Goal: Information Seeking & Learning: Learn about a topic

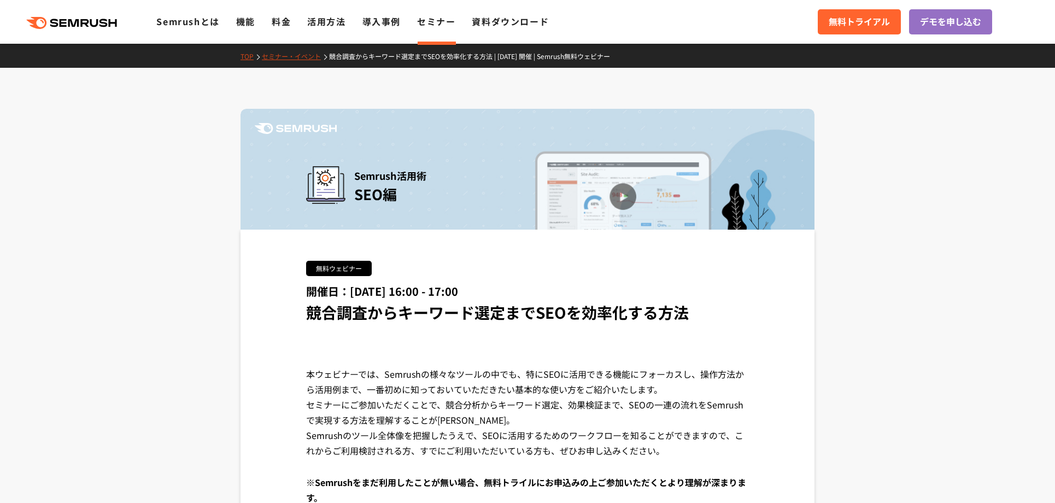
click at [371, 178] on span "Semrush活用術" at bounding box center [390, 175] width 72 height 19
drag, startPoint x: 357, startPoint y: 193, endPoint x: 411, endPoint y: 197, distance: 53.8
click at [418, 198] on div "Semrush活用術 SEO編" at bounding box center [386, 185] width 81 height 39
click at [411, 205] on div at bounding box center [411, 205] width 0 height 0
click at [470, 195] on div "Semrush活用術 SEO編" at bounding box center [528, 182] width 574 height 95
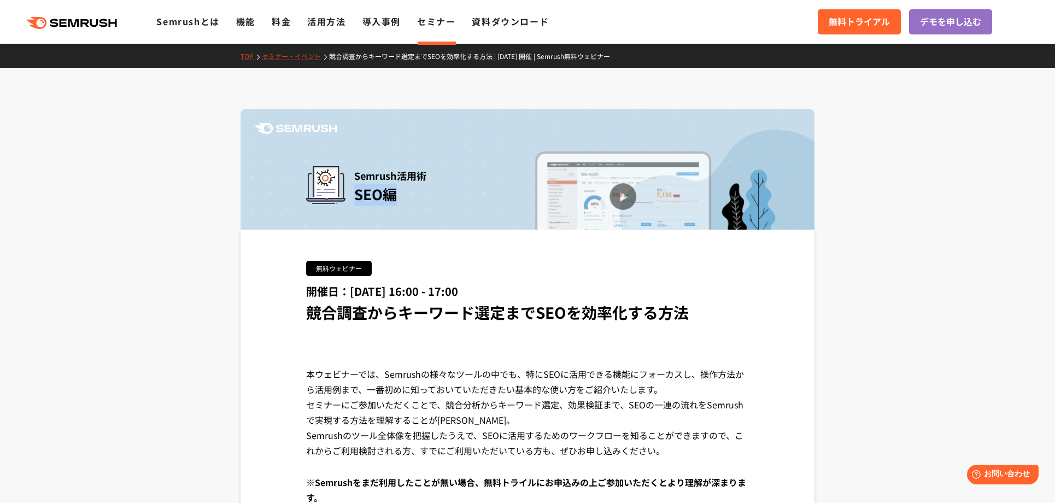
drag, startPoint x: 355, startPoint y: 194, endPoint x: 400, endPoint y: 194, distance: 45.4
click at [400, 194] on div "Semrush活用術 SEO編" at bounding box center [386, 185] width 81 height 39
click at [377, 196] on span "SEO編" at bounding box center [375, 194] width 43 height 20
drag, startPoint x: 387, startPoint y: 200, endPoint x: 348, endPoint y: 192, distance: 39.6
click at [348, 192] on div "Semrush活用術 SEO編" at bounding box center [386, 185] width 81 height 39
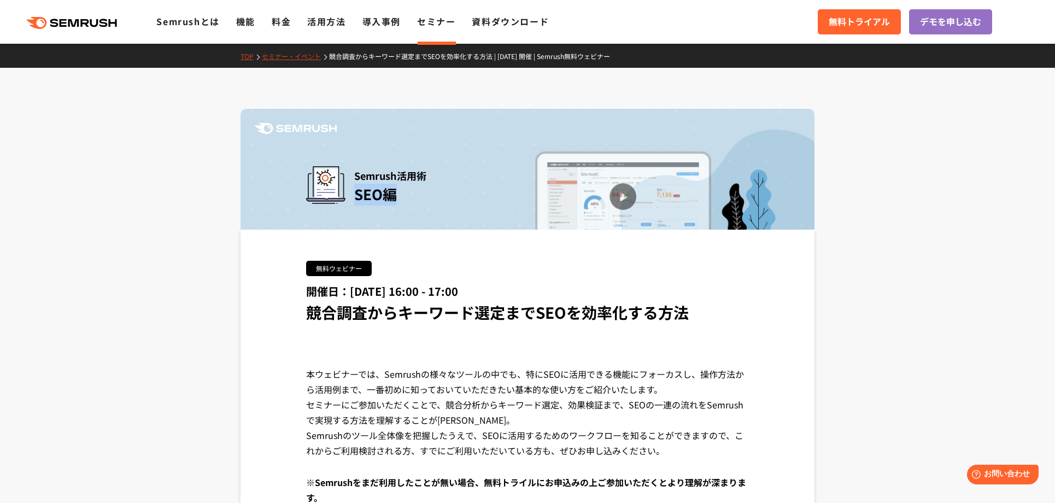
copy span "SEO編"
